Goal: Transaction & Acquisition: Purchase product/service

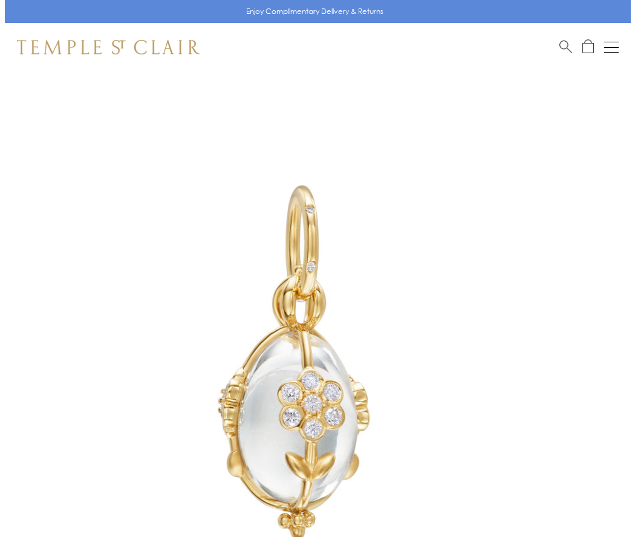
scroll to position [38, 0]
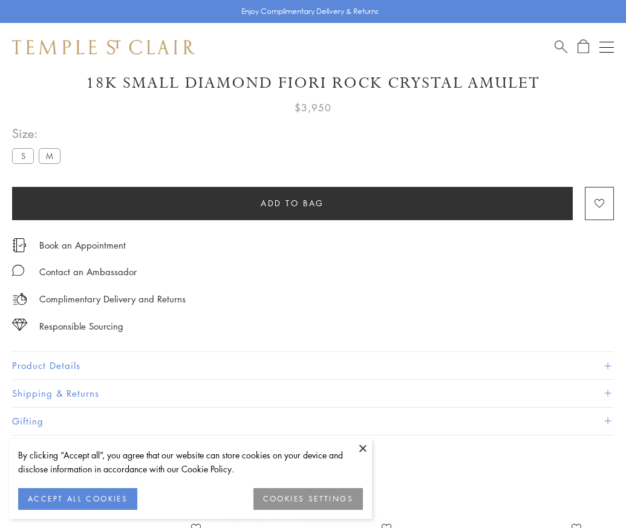
click at [292, 203] on span "Add to bag" at bounding box center [293, 203] width 64 height 13
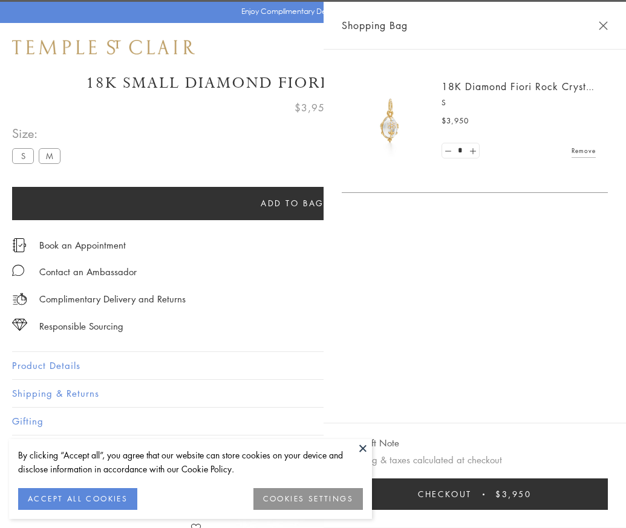
click at [570, 504] on button "Checkout $3,950" at bounding box center [475, 494] width 266 height 31
